Goal: Check status: Verify the current state of an ongoing process or item

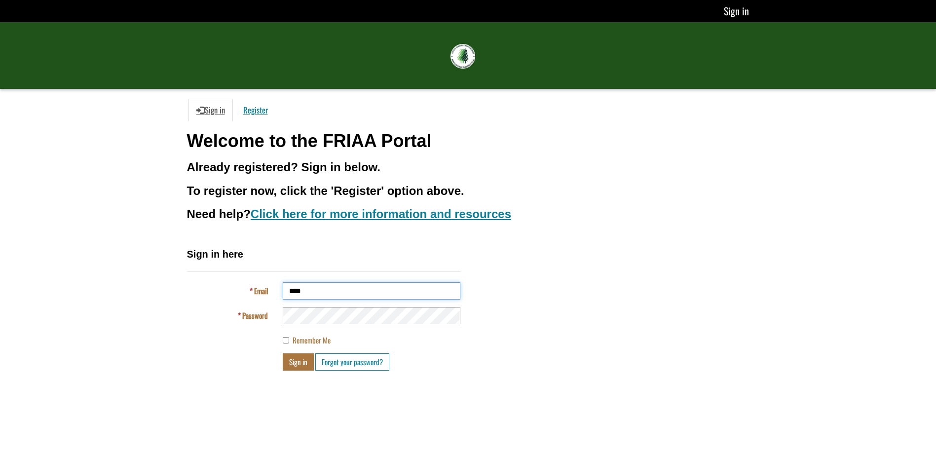
type input "**********"
click at [283, 353] on button "Sign in" at bounding box center [298, 361] width 31 height 17
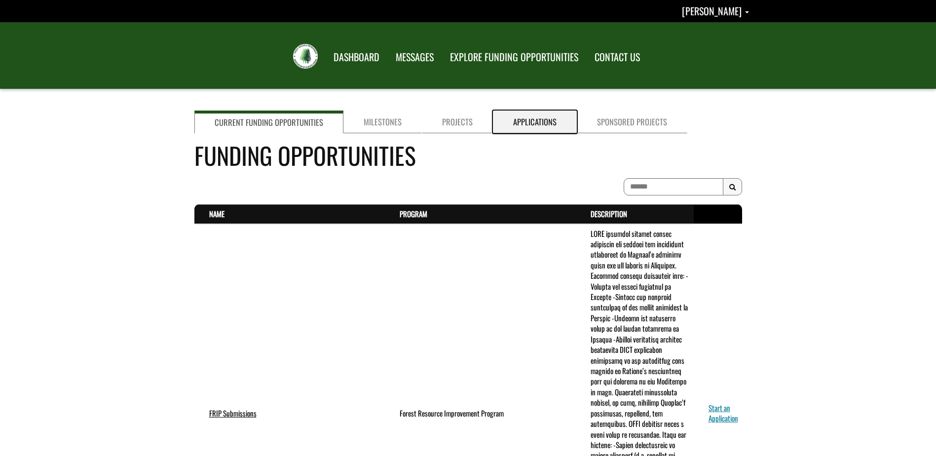
click at [524, 119] on link "Applications" at bounding box center [535, 122] width 84 height 23
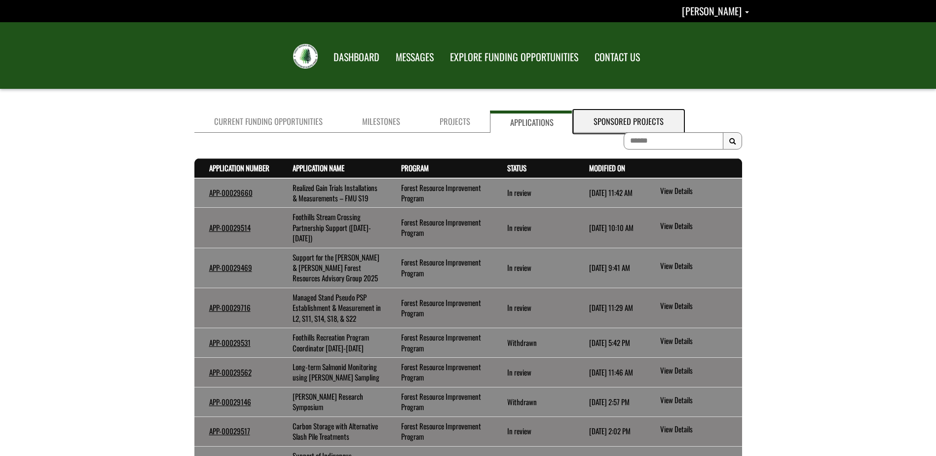
click at [616, 121] on link "Sponsored Projects" at bounding box center [629, 122] width 110 height 22
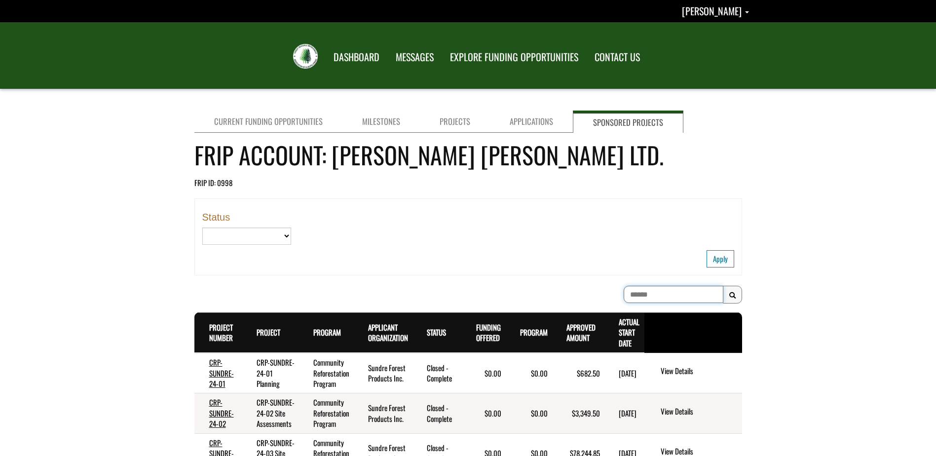
click at [650, 295] on input at bounding box center [674, 294] width 100 height 17
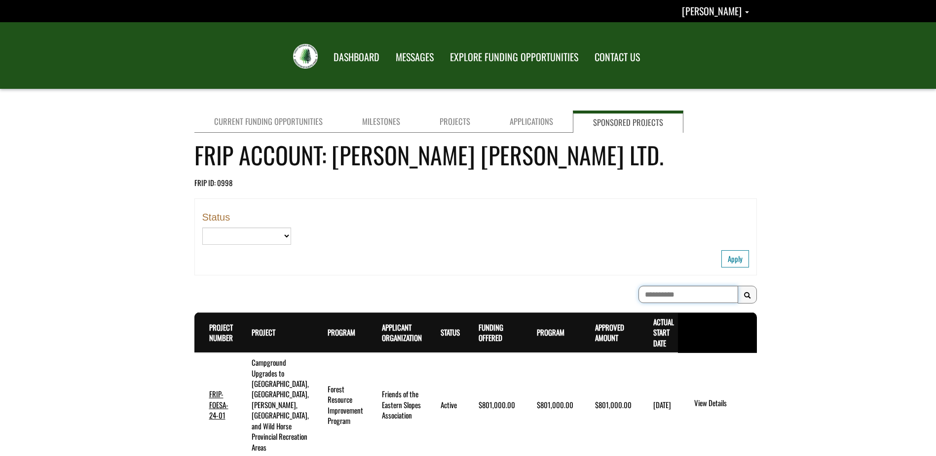
scroll to position [49, 0]
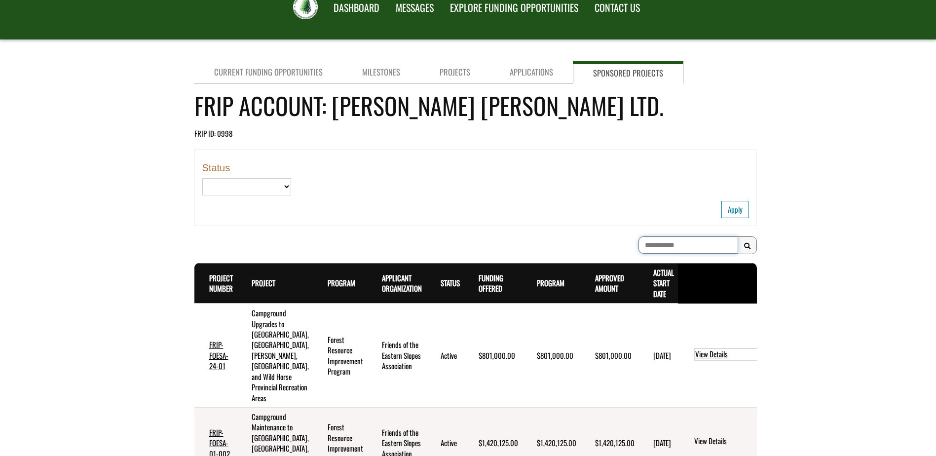
type input "**********"
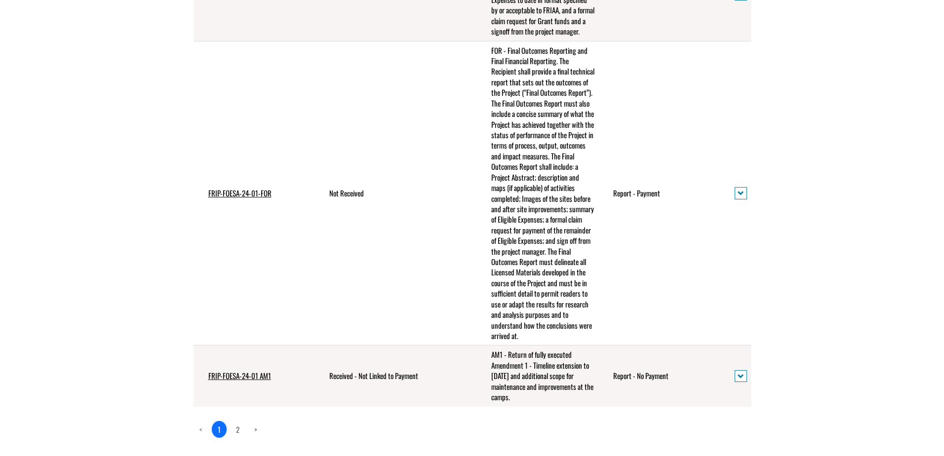
scroll to position [642, 0]
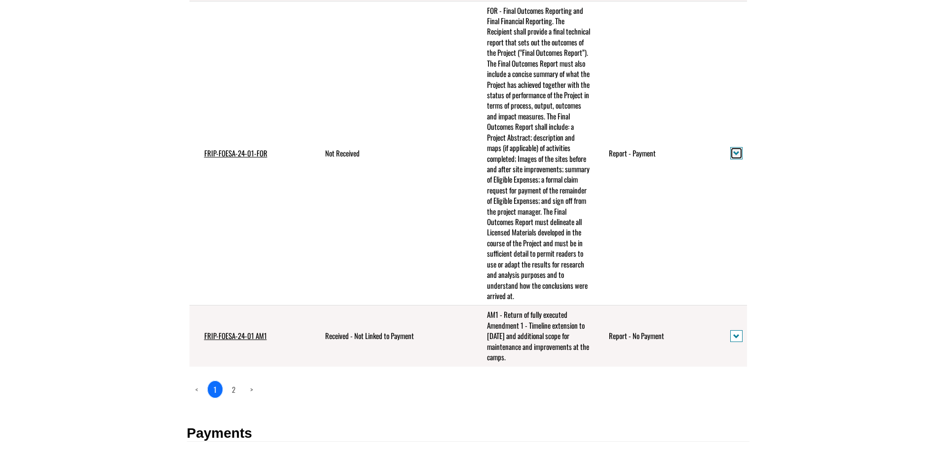
click at [736, 159] on button "action menu" at bounding box center [737, 153] width 12 height 12
click at [747, 175] on link "View details" at bounding box center [771, 175] width 77 height 13
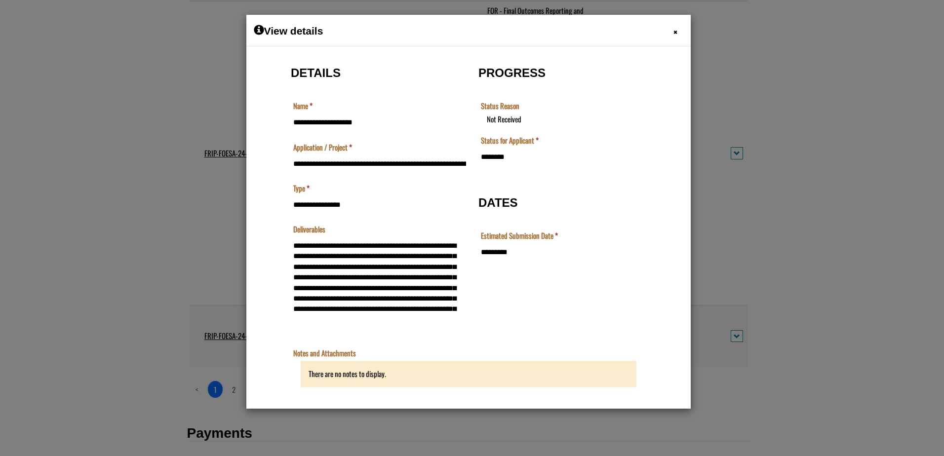
scroll to position [0, 0]
